Goal: Transaction & Acquisition: Purchase product/service

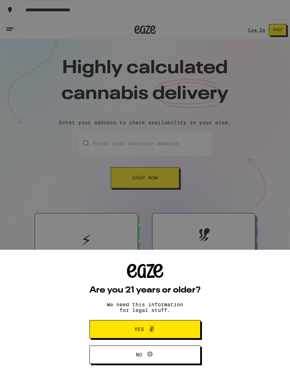
click at [168, 324] on button "Yes" at bounding box center [144, 329] width 111 height 18
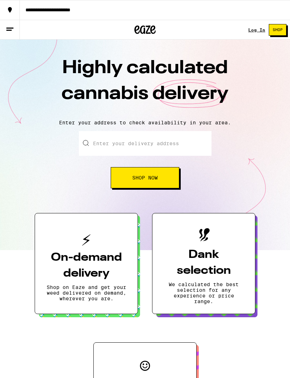
click at [261, 28] on link "Log In" at bounding box center [256, 30] width 17 height 5
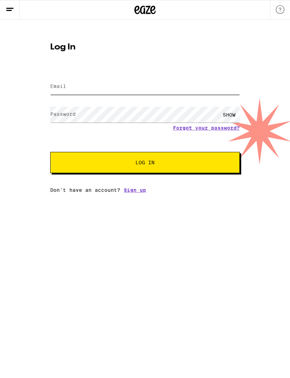
click at [212, 84] on input "Email" at bounding box center [145, 87] width 190 height 16
type input "[EMAIL_ADDRESS][DOMAIN_NAME]"
click at [145, 164] on button "Log In" at bounding box center [145, 162] width 190 height 21
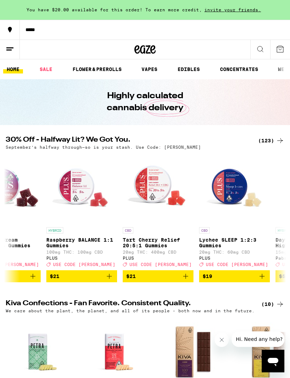
click at [267, 139] on div "(123)" at bounding box center [271, 141] width 26 height 8
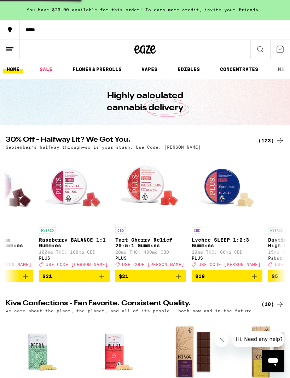
click at [267, 139] on div "(123)" at bounding box center [271, 141] width 26 height 8
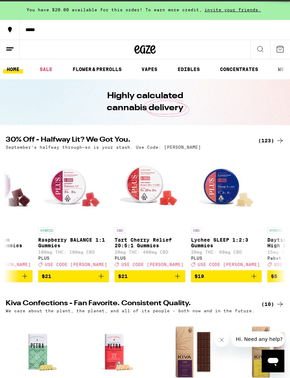
scroll to position [0, 503]
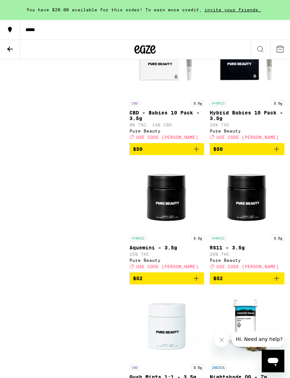
scroll to position [7534, 0]
